Goal: Task Accomplishment & Management: Complete application form

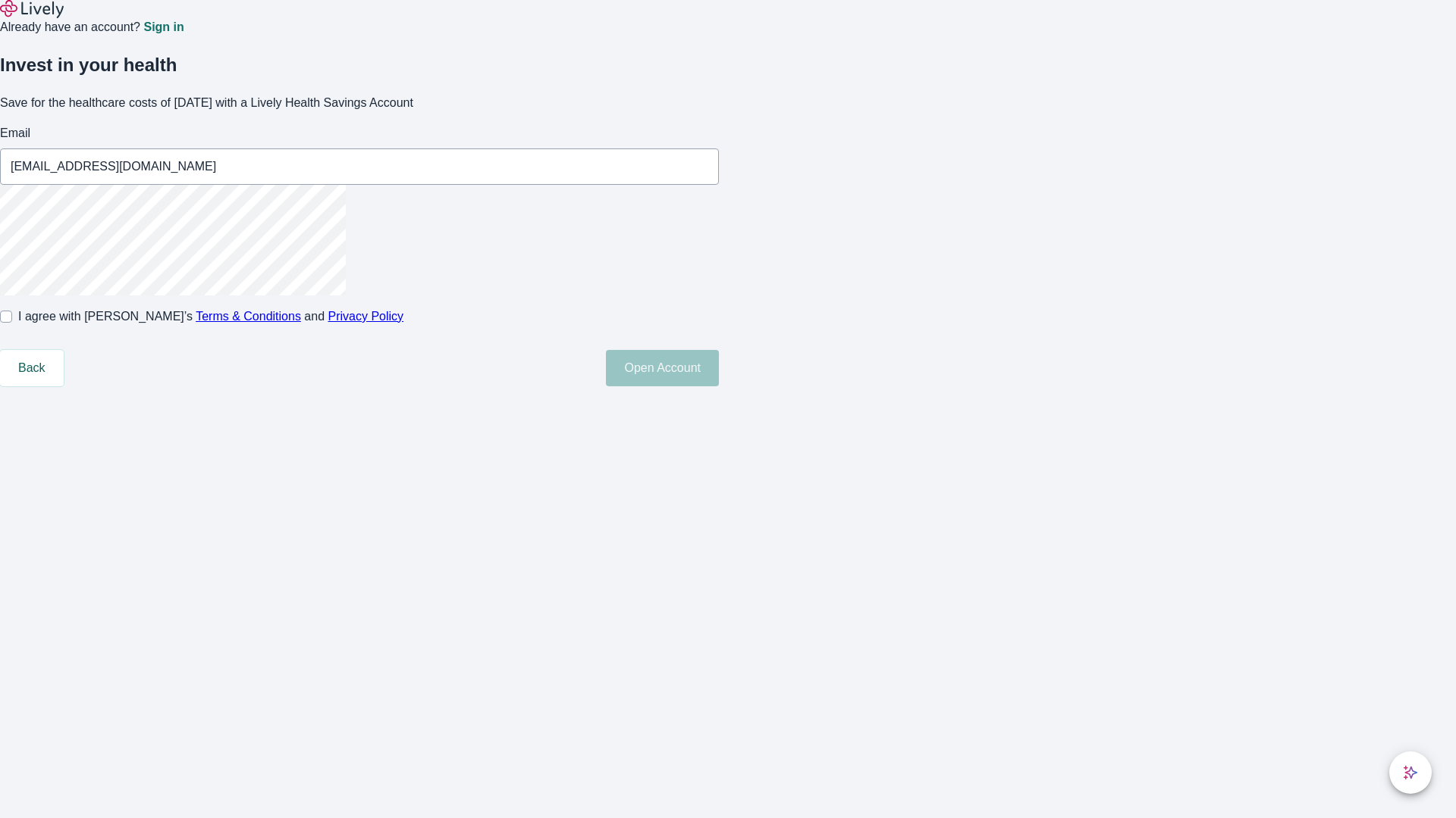
click at [12, 323] on input "I agree with Lively’s Terms & Conditions and Privacy Policy" at bounding box center [5, 316] width 12 height 12
checkbox input "true"
click at [719, 386] on button "Open Account" at bounding box center [662, 368] width 113 height 36
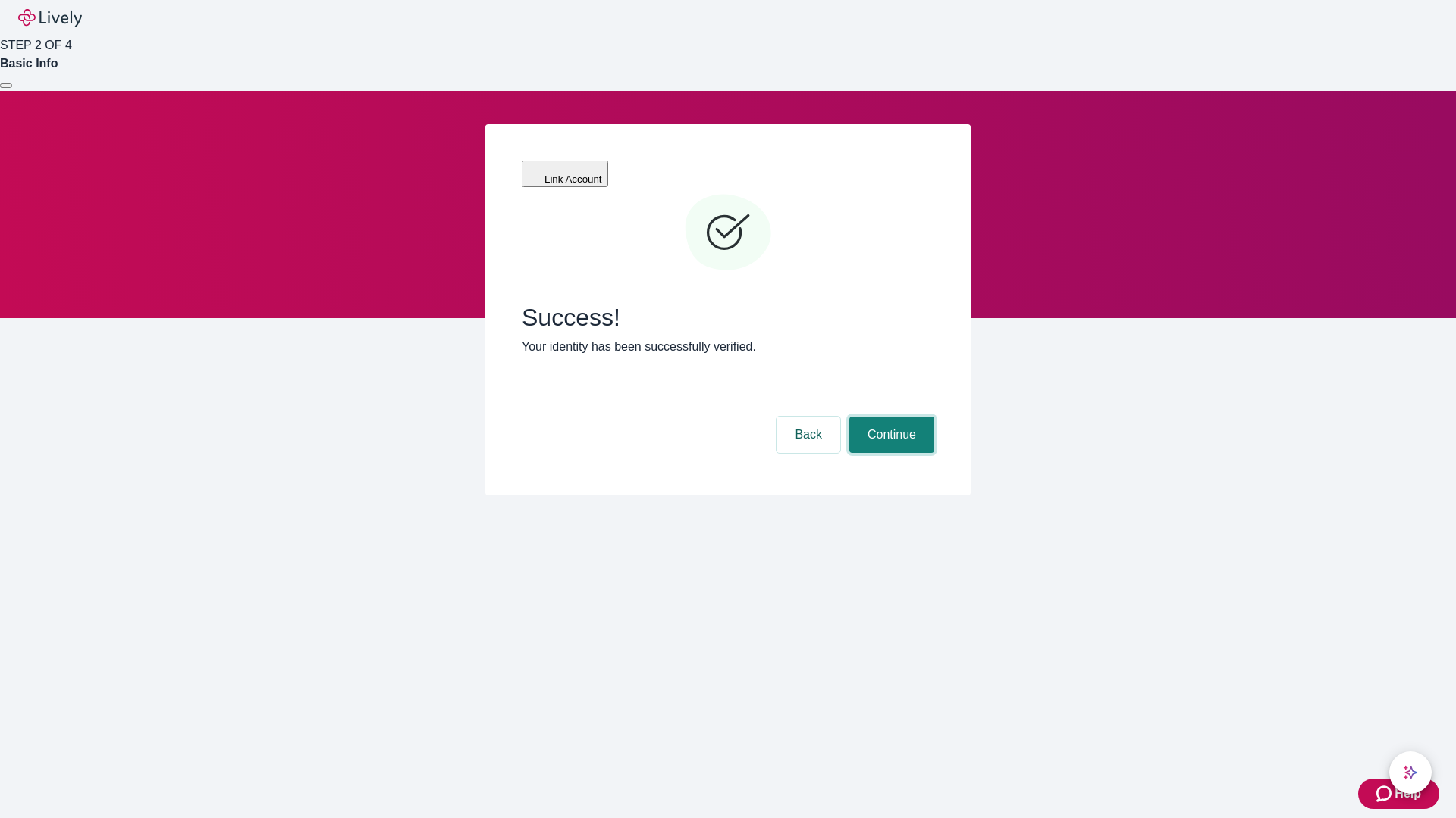
click at [890, 417] on button "Continue" at bounding box center [891, 435] width 85 height 36
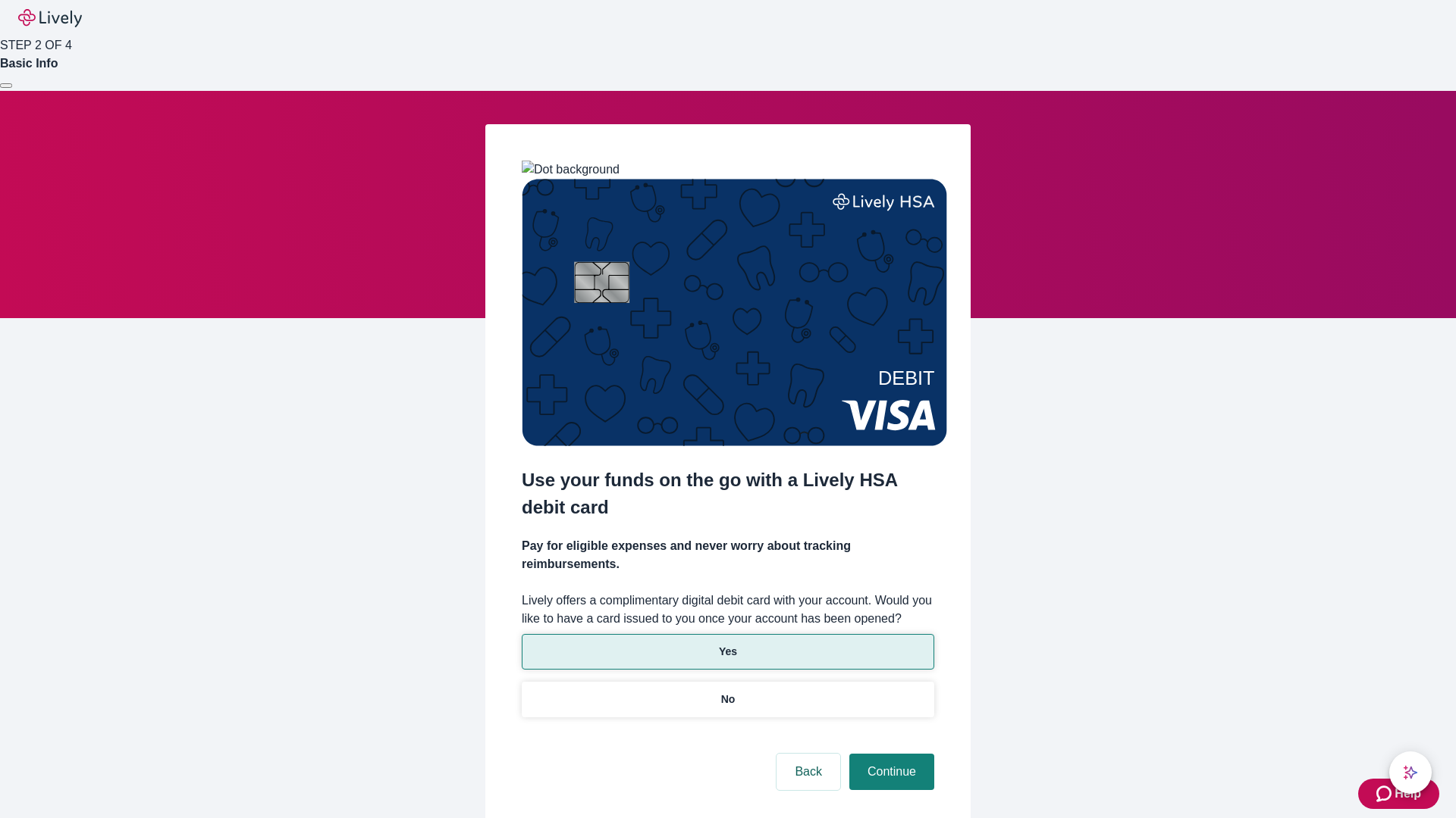
click at [727, 644] on p "Yes" at bounding box center [728, 652] width 18 height 16
click at [890, 754] on button "Continue" at bounding box center [891, 772] width 85 height 36
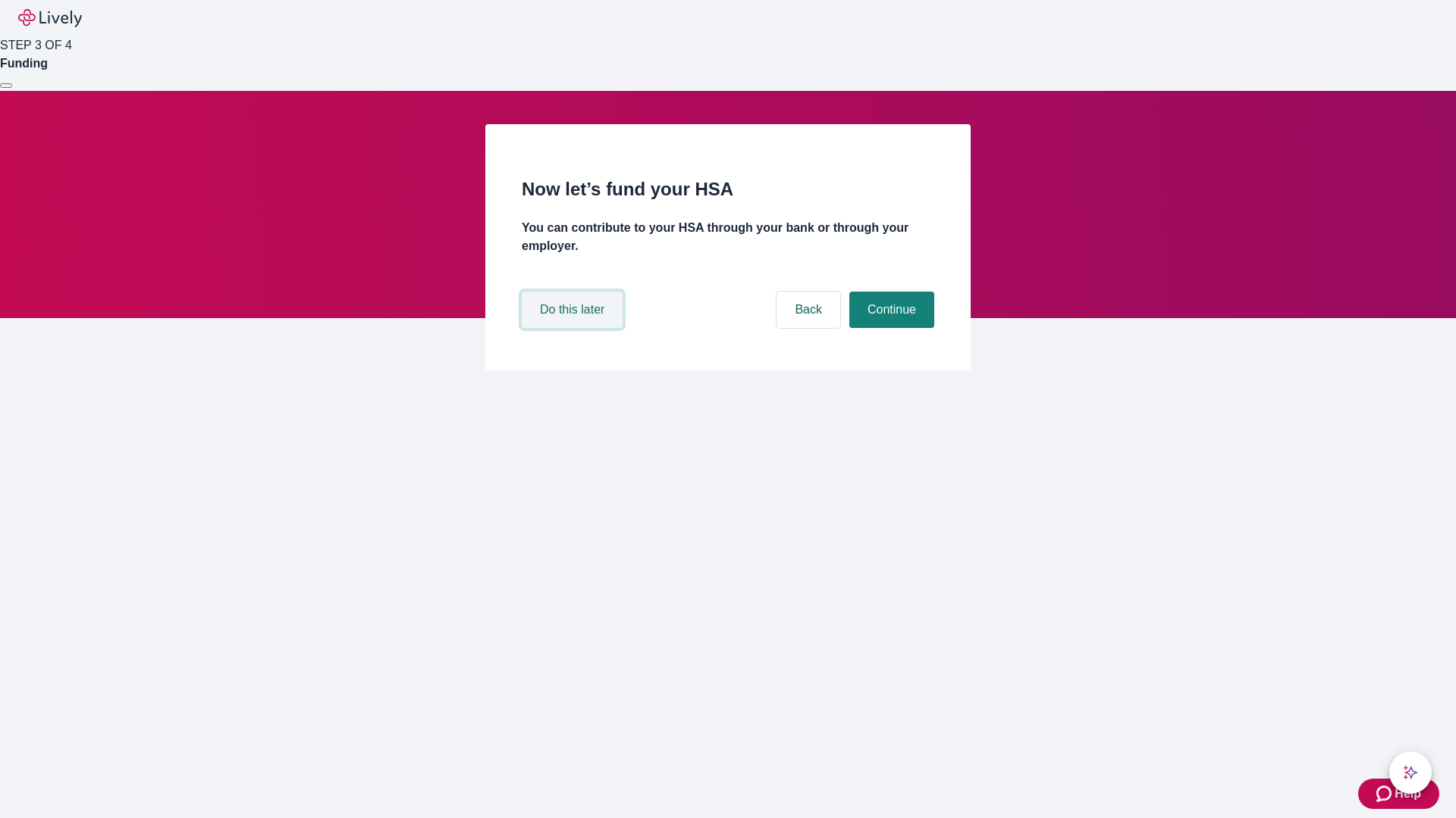
click at [574, 328] on button "Do this later" at bounding box center [572, 310] width 101 height 36
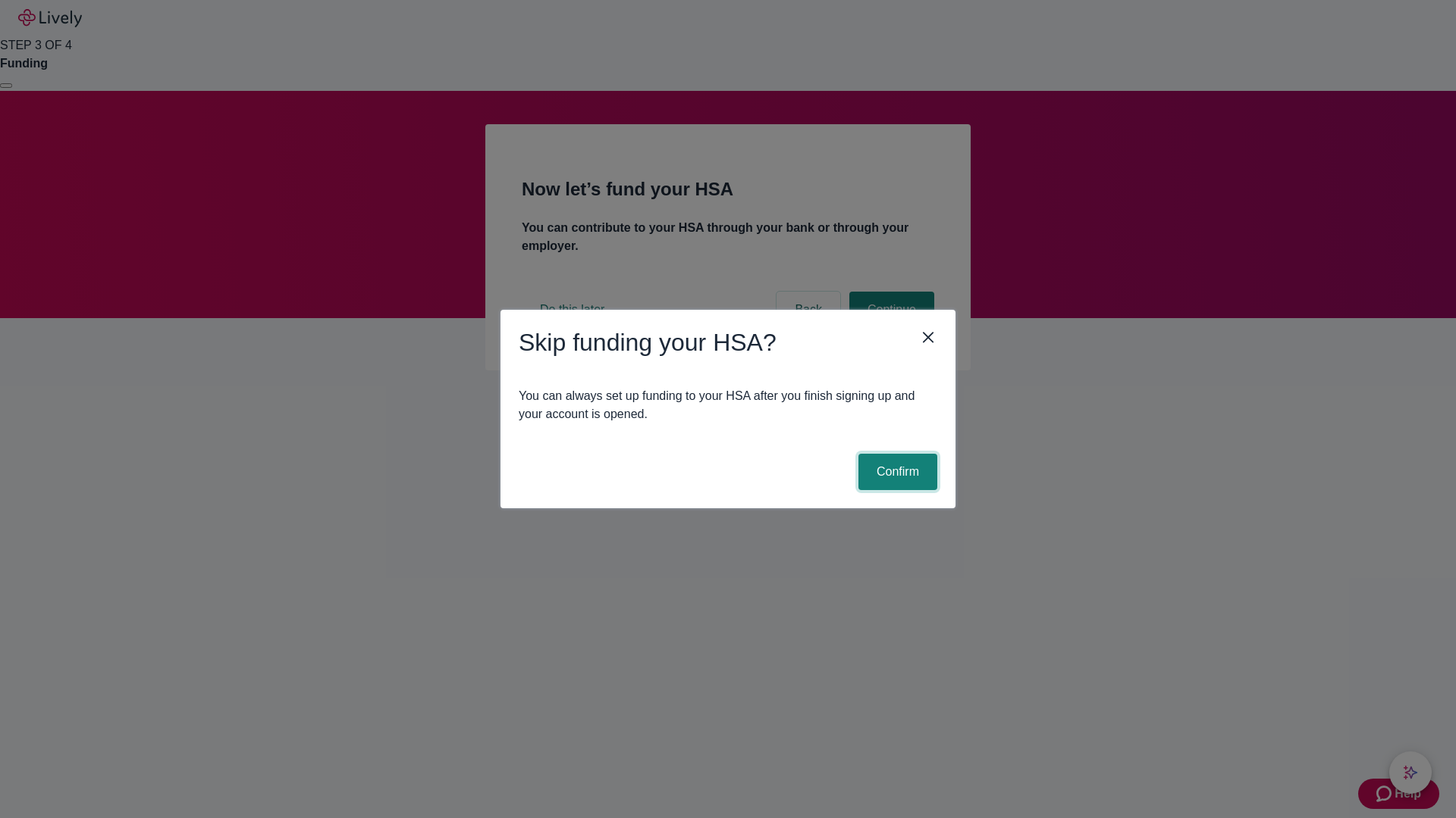
click at [895, 472] on button "Confirm" at bounding box center [898, 472] width 79 height 36
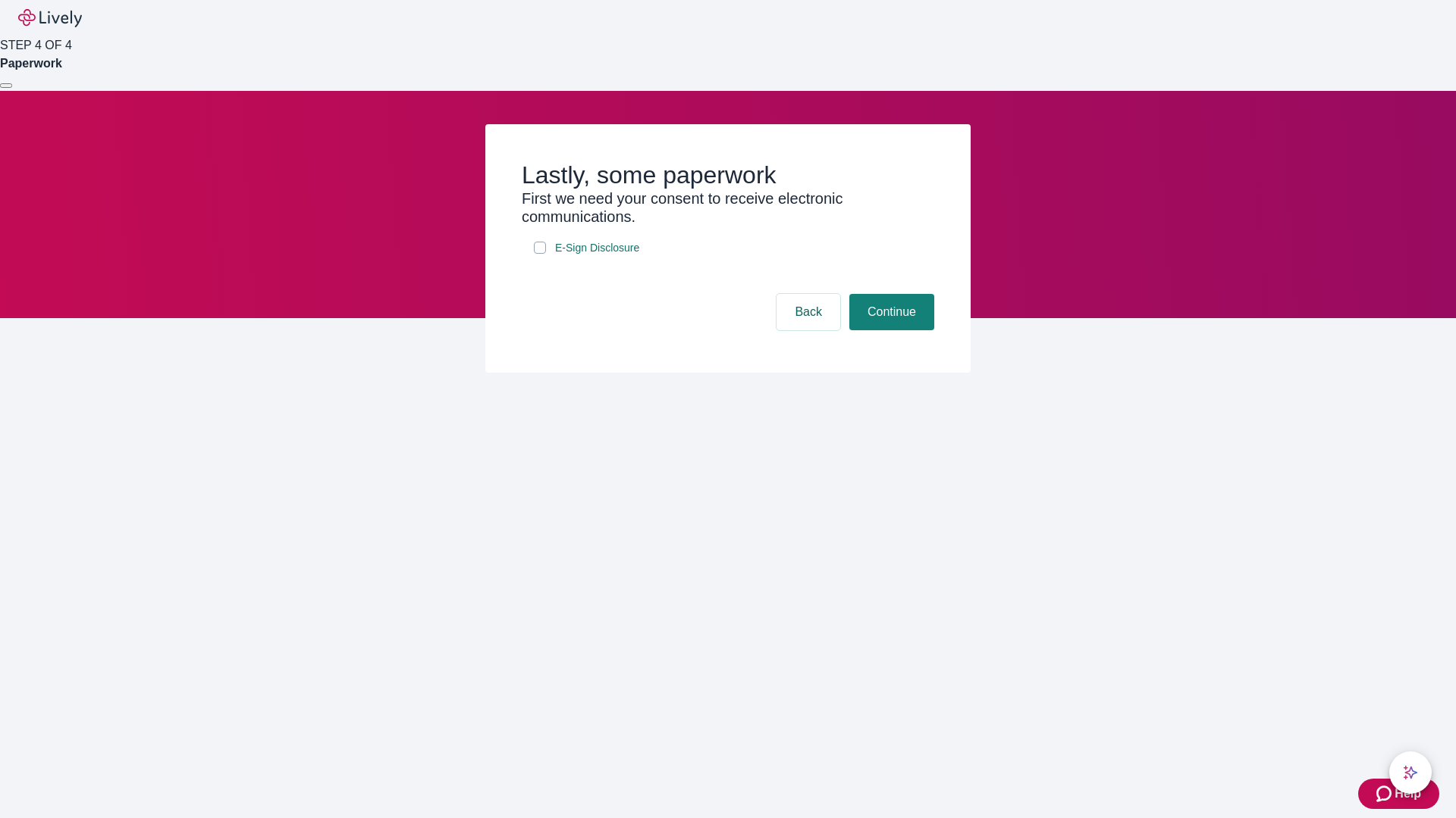
click at [539, 254] on input "E-Sign Disclosure" at bounding box center [539, 247] width 12 height 12
checkbox input "true"
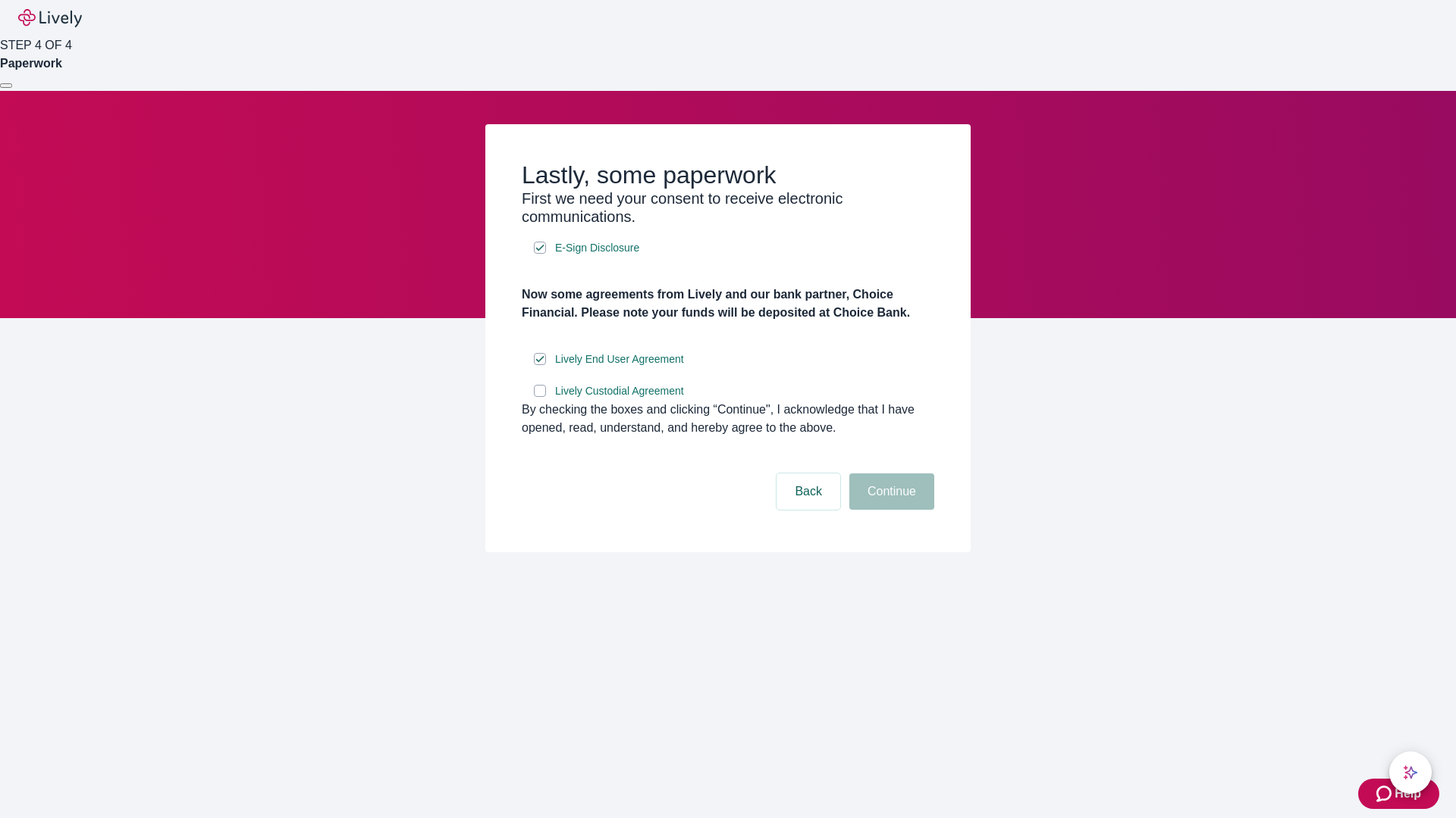
click at [539, 397] on input "Lively Custodial Agreement" at bounding box center [539, 391] width 12 height 12
checkbox input "true"
click at [890, 510] on button "Continue" at bounding box center [891, 491] width 85 height 36
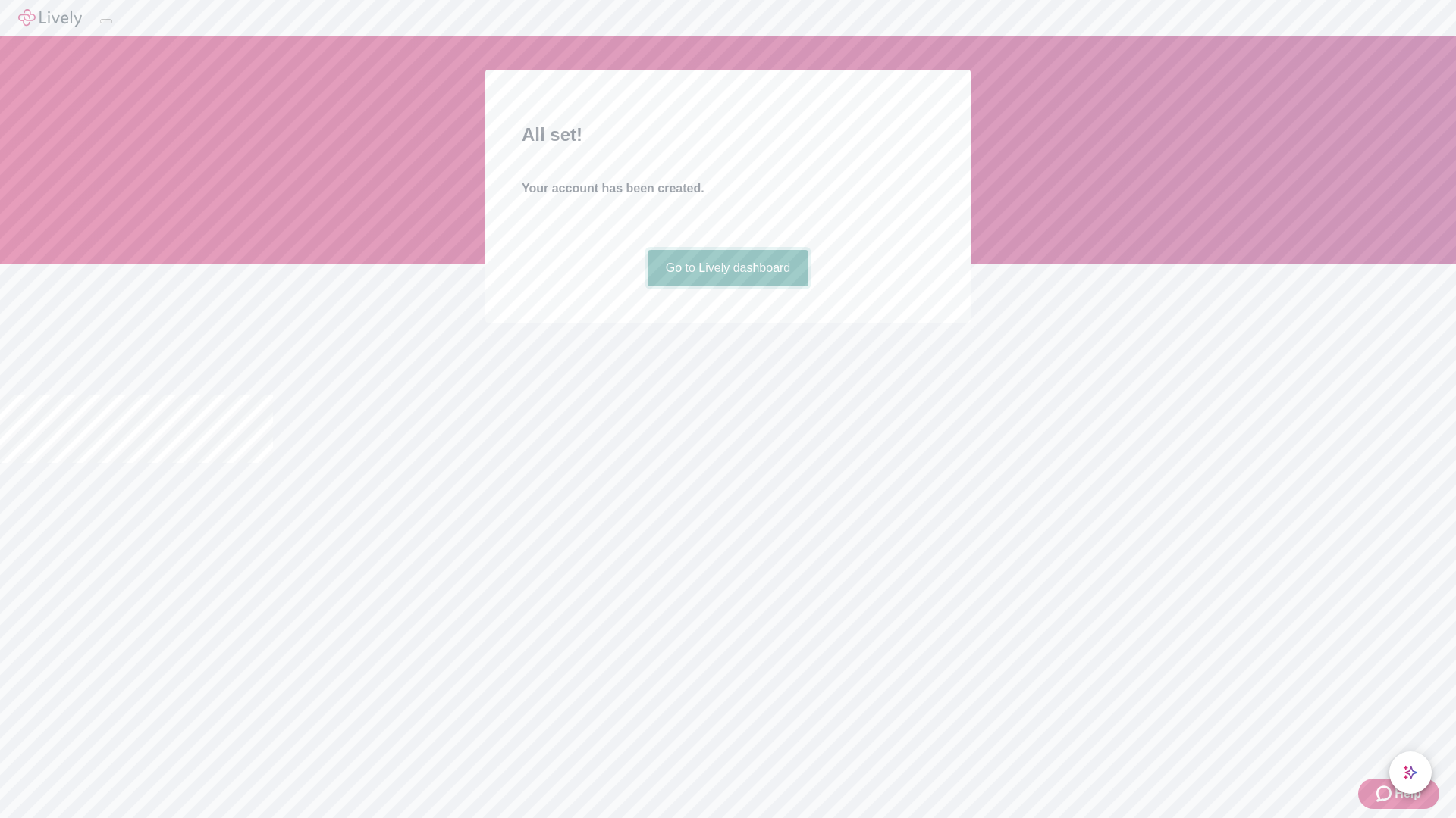
click at [727, 286] on link "Go to Lively dashboard" at bounding box center [728, 268] width 161 height 36
